Goal: Task Accomplishment & Management: Use online tool/utility

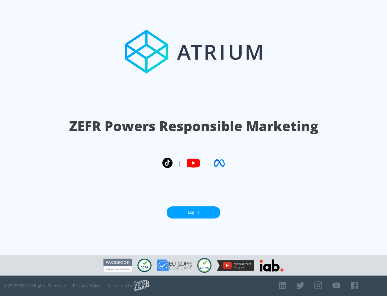
click at [193, 212] on link "Log In" at bounding box center [194, 212] width 54 height 12
